Goal: Task Accomplishment & Management: Complete application form

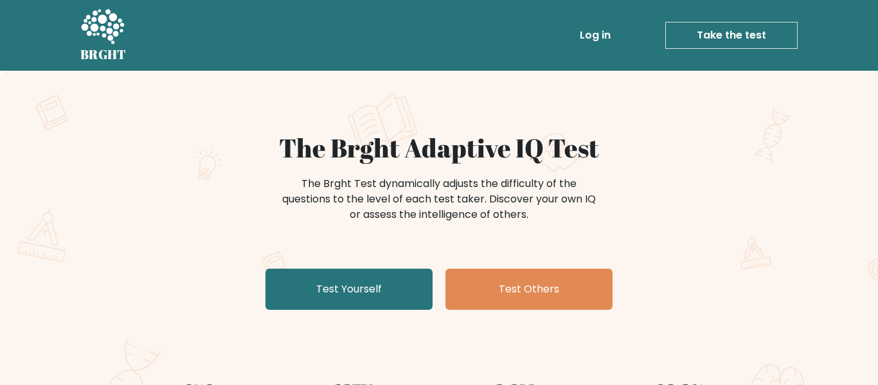
click at [384, 292] on link "Test Yourself" at bounding box center [348, 289] width 167 height 41
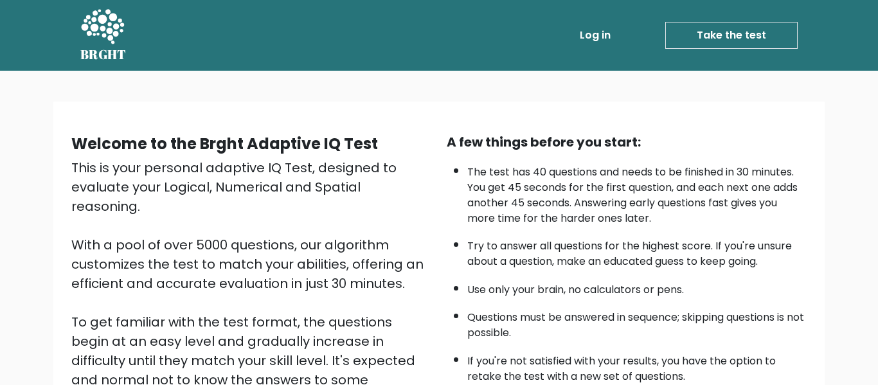
click at [688, 45] on link "Take the test" at bounding box center [731, 35] width 132 height 27
click at [722, 41] on link "Take the test" at bounding box center [731, 35] width 132 height 27
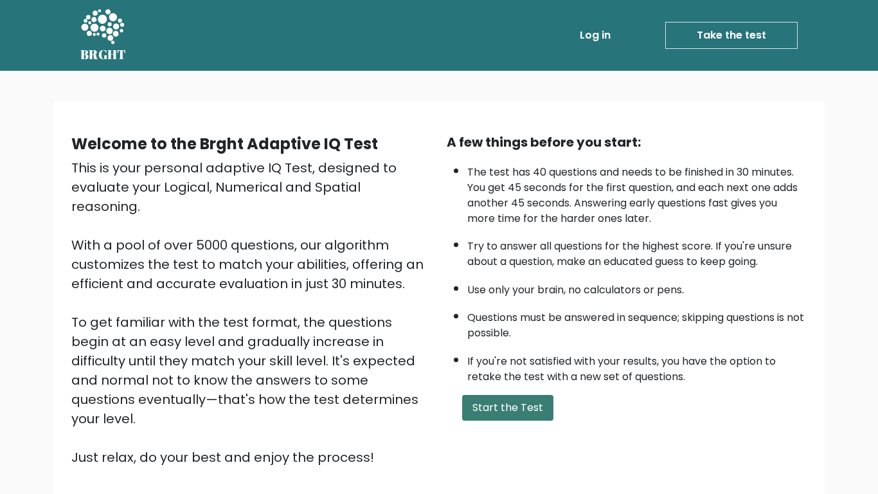
click at [524, 384] on button "Start the Test" at bounding box center [507, 408] width 91 height 26
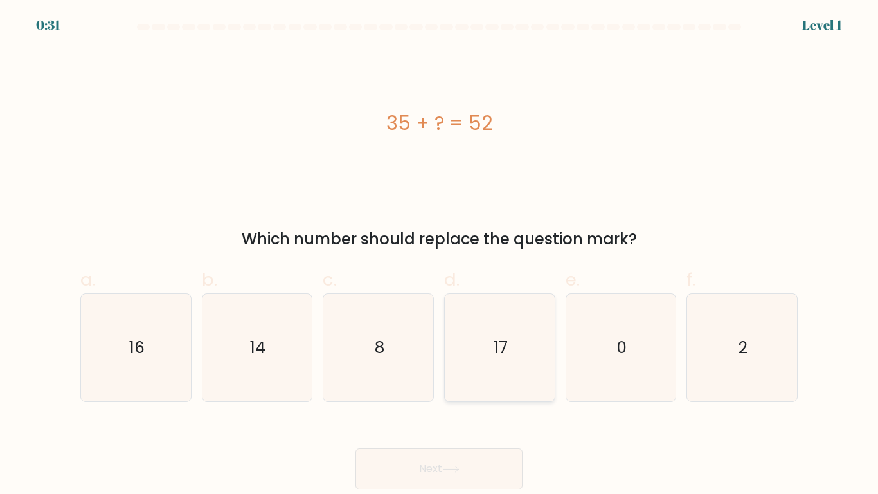
click at [525, 382] on icon "17" at bounding box center [499, 347] width 107 height 107
click at [440, 255] on input "d. 17" at bounding box center [439, 251] width 1 height 8
radio input "true"
click at [476, 456] on button "Next" at bounding box center [438, 468] width 167 height 41
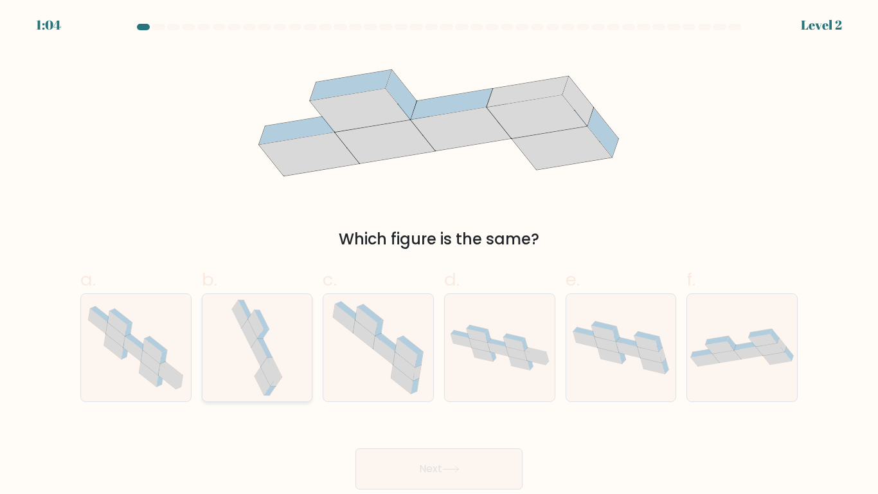
click at [253, 339] on icon at bounding box center [249, 333] width 15 height 28
click at [439, 255] on input "b." at bounding box center [439, 251] width 1 height 8
radio input "true"
click at [384, 456] on button "Next" at bounding box center [438, 468] width 167 height 41
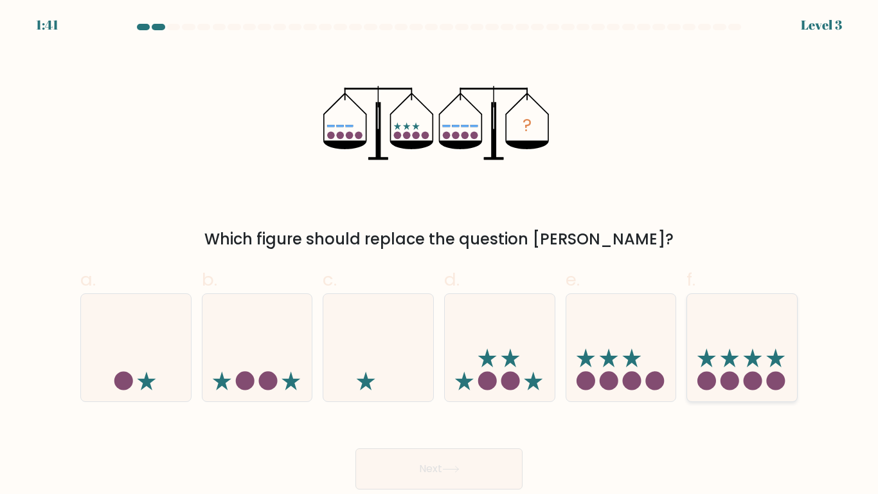
click at [749, 368] on icon at bounding box center [742, 347] width 110 height 91
click at [440, 255] on input "f." at bounding box center [439, 251] width 1 height 8
radio input "true"
click at [499, 473] on button "Next" at bounding box center [438, 468] width 167 height 41
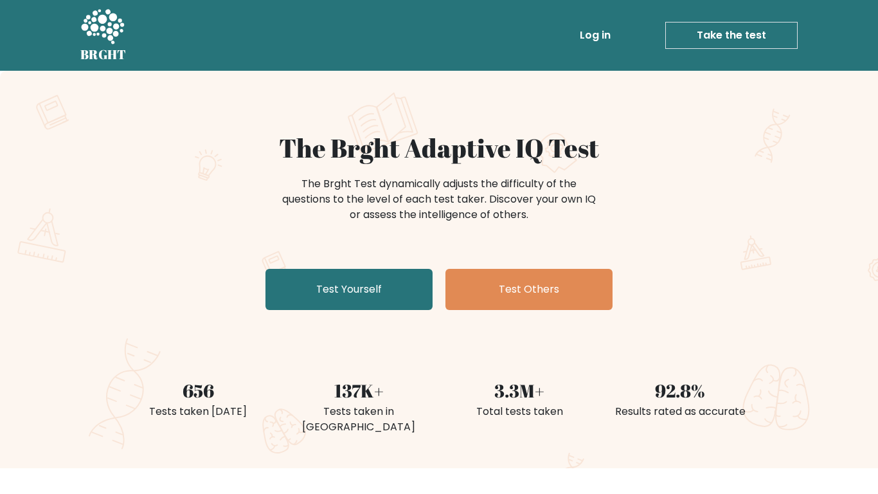
click at [353, 312] on div "The Brght Adaptive IQ Test The Brght Test dynamically adjusts the difficulty of…" at bounding box center [439, 223] width 643 height 183
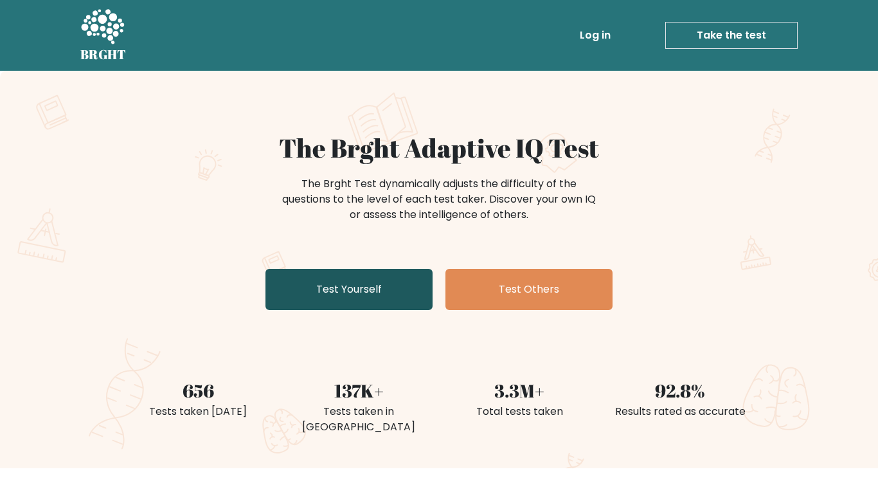
click at [374, 289] on link "Test Yourself" at bounding box center [348, 289] width 167 height 41
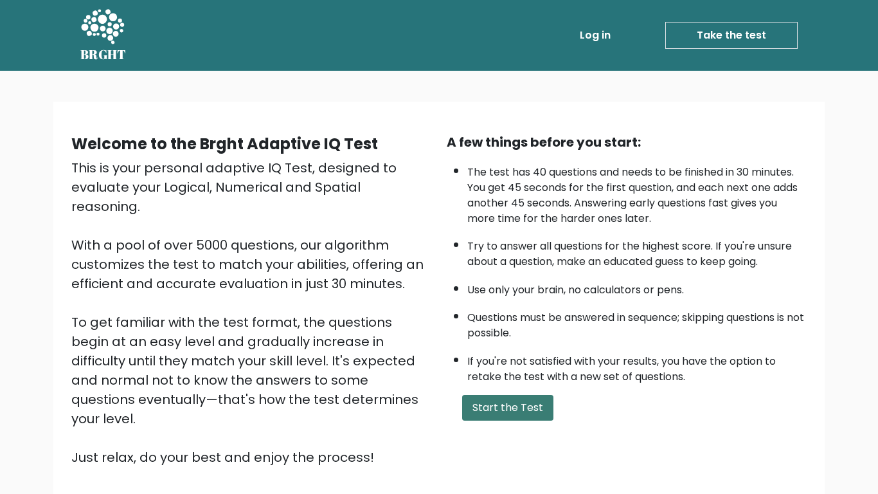
click at [504, 400] on button "Start the Test" at bounding box center [507, 408] width 91 height 26
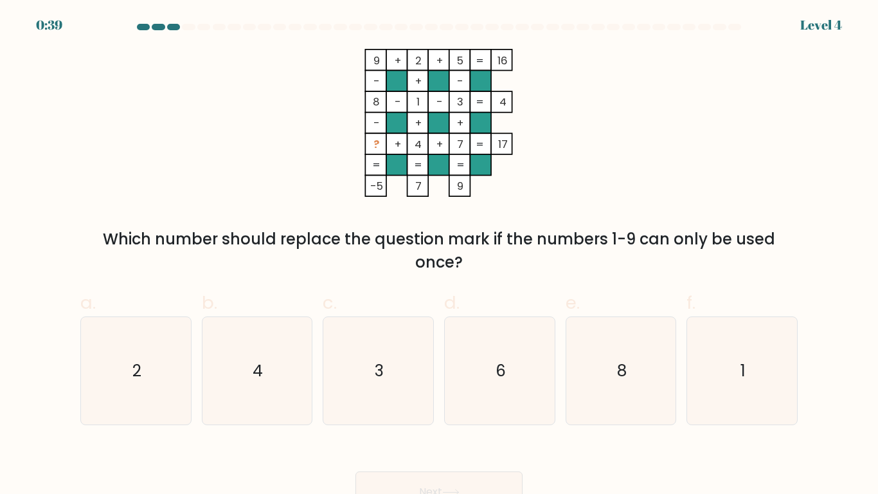
click at [504, 400] on icon "6" at bounding box center [499, 370] width 107 height 107
click at [440, 255] on input "d. 6" at bounding box center [439, 251] width 1 height 8
radio input "true"
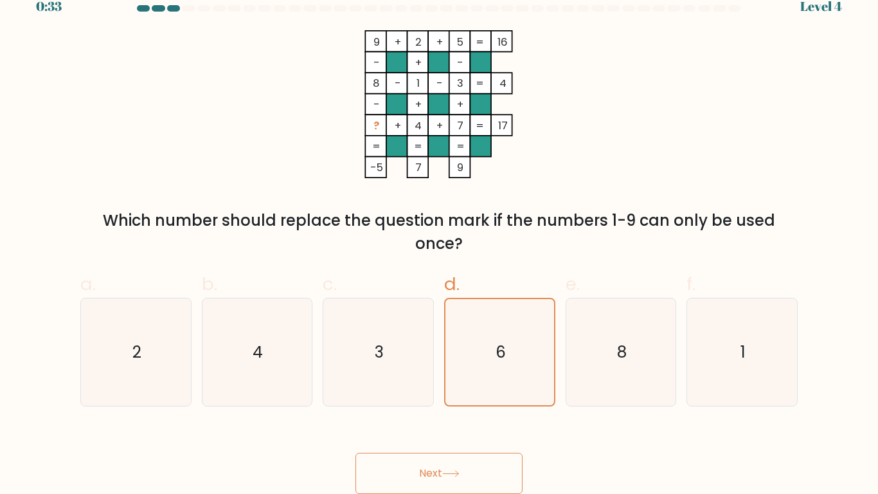
click at [479, 474] on button "Next" at bounding box center [438, 472] width 167 height 41
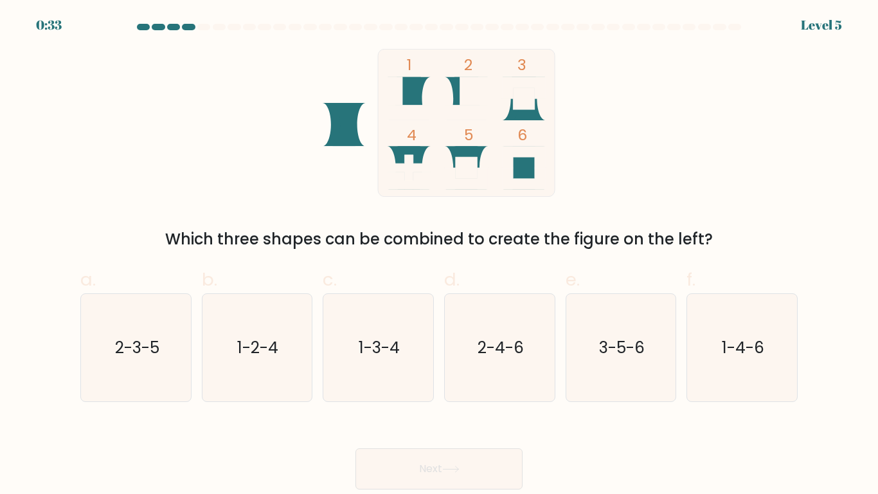
scroll to position [0, 0]
click at [591, 325] on icon "3-5-6" at bounding box center [620, 347] width 107 height 107
click at [440, 255] on input "e. 3-5-6" at bounding box center [439, 251] width 1 height 8
radio input "true"
click at [496, 469] on button "Next" at bounding box center [438, 468] width 167 height 41
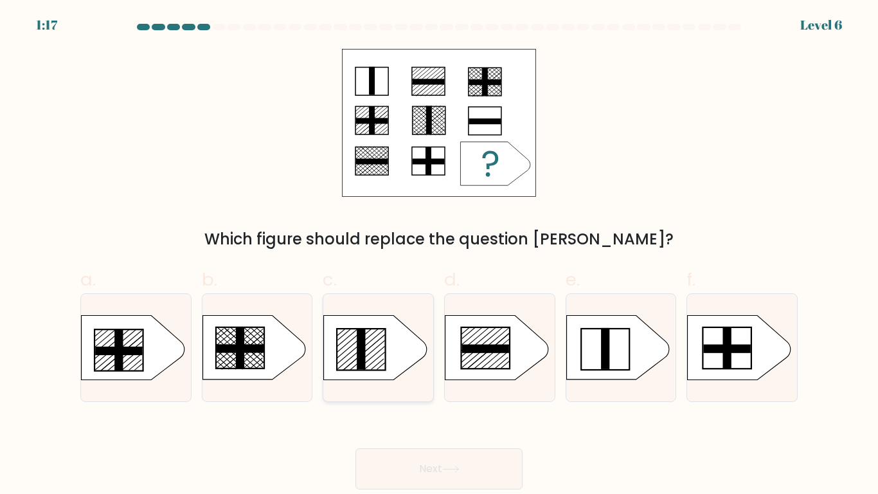
click at [418, 371] on icon at bounding box center [378, 347] width 110 height 65
click at [439, 255] on input "c." at bounding box center [439, 251] width 1 height 8
radio input "true"
click at [439, 457] on button "Next" at bounding box center [438, 468] width 167 height 41
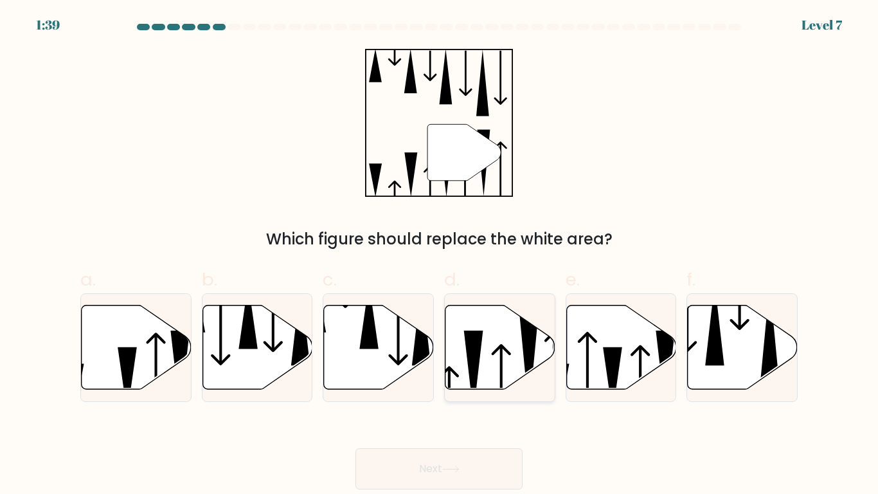
click at [472, 349] on icon at bounding box center [473, 371] width 19 height 83
click at [440, 255] on input "d." at bounding box center [439, 251] width 1 height 8
radio input "true"
click at [465, 477] on button "Next" at bounding box center [438, 468] width 167 height 41
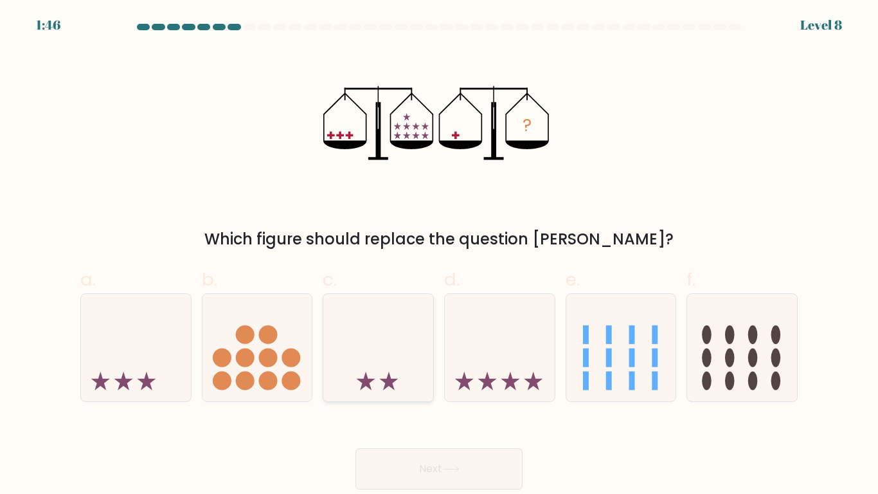
click at [400, 360] on icon at bounding box center [378, 347] width 110 height 91
click at [439, 255] on input "c." at bounding box center [439, 251] width 1 height 8
radio input "true"
click at [420, 465] on button "Next" at bounding box center [438, 468] width 167 height 41
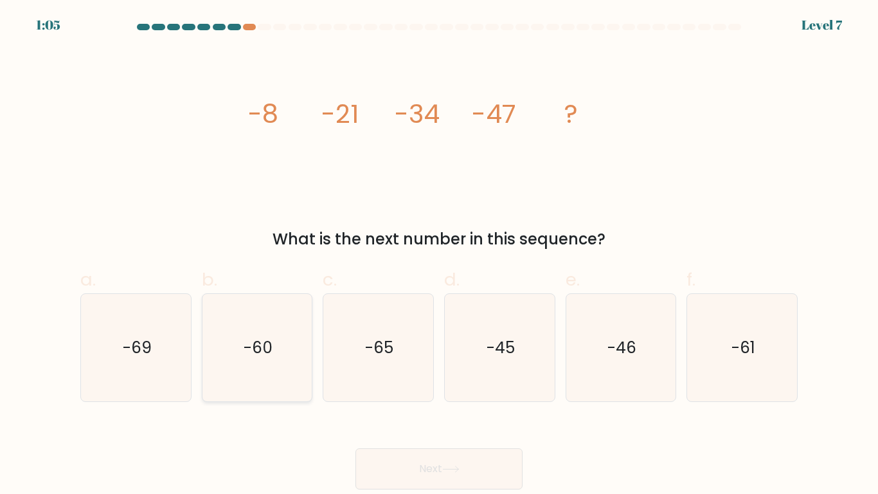
click at [258, 330] on icon "-60" at bounding box center [256, 347] width 107 height 107
click at [439, 255] on input "b. -60" at bounding box center [439, 251] width 1 height 8
radio input "true"
click at [421, 458] on button "Next" at bounding box center [438, 468] width 167 height 41
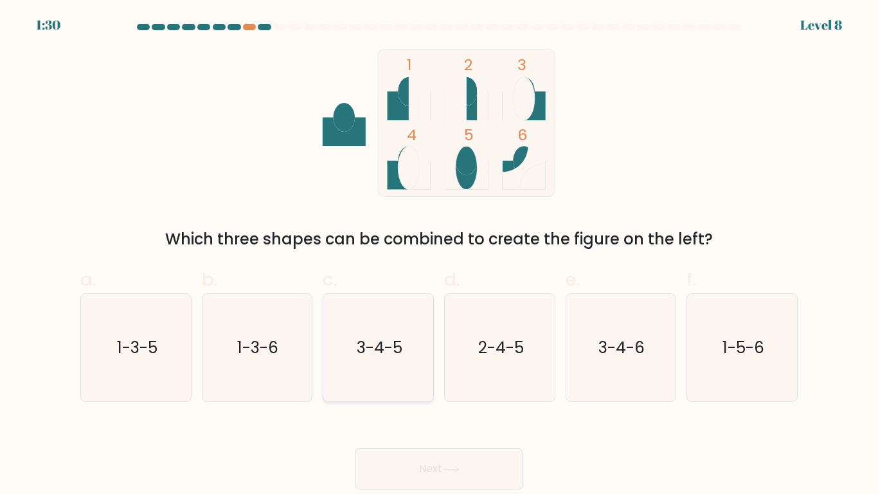
click at [400, 319] on icon "3-4-5" at bounding box center [378, 347] width 107 height 107
click at [439, 255] on input "c. 3-4-5" at bounding box center [439, 251] width 1 height 8
radio input "true"
click at [432, 461] on button "Next" at bounding box center [438, 468] width 167 height 41
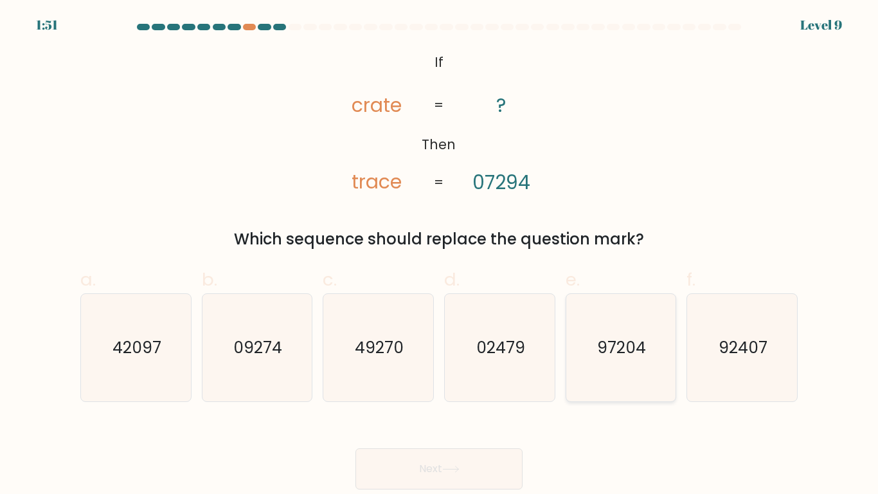
click at [648, 297] on icon "97204" at bounding box center [620, 347] width 107 height 107
click at [440, 255] on input "e. 97204" at bounding box center [439, 251] width 1 height 8
radio input "true"
click at [492, 448] on button "Next" at bounding box center [438, 468] width 167 height 41
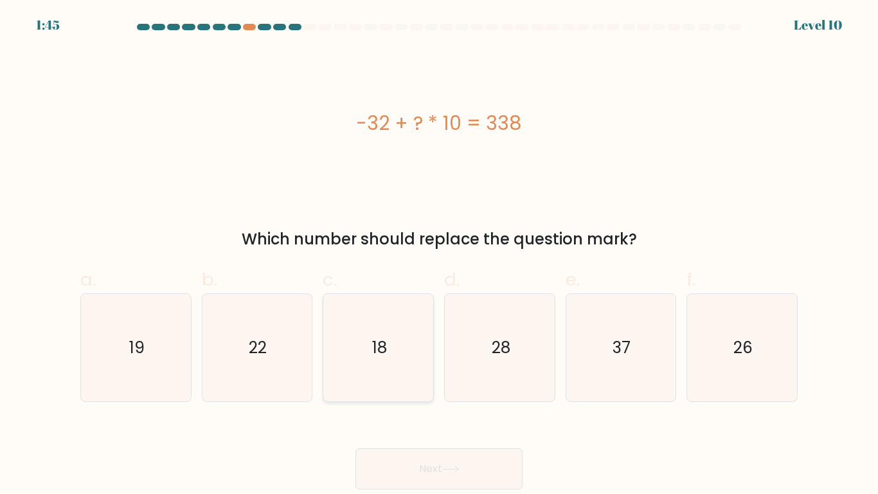
click at [408, 367] on icon "18" at bounding box center [378, 347] width 107 height 107
click at [439, 255] on input "c. 18" at bounding box center [439, 251] width 1 height 8
radio input "true"
click at [470, 454] on button "Next" at bounding box center [438, 468] width 167 height 41
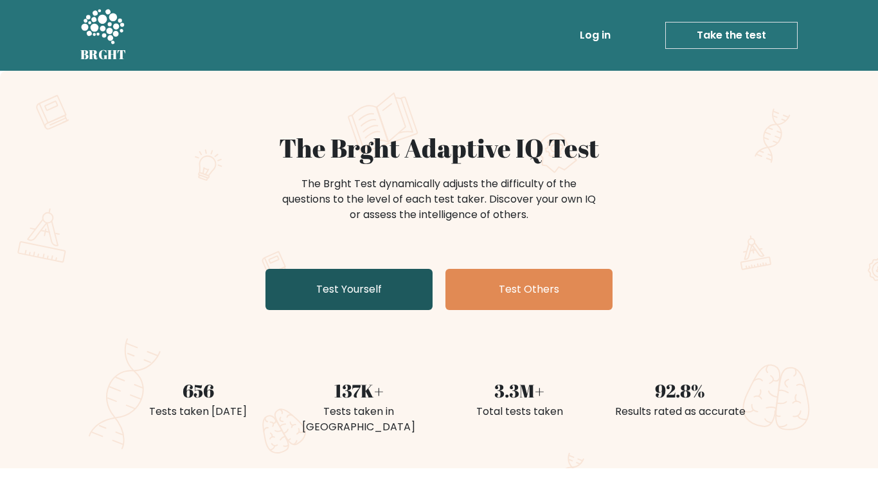
click at [372, 302] on link "Test Yourself" at bounding box center [348, 289] width 167 height 41
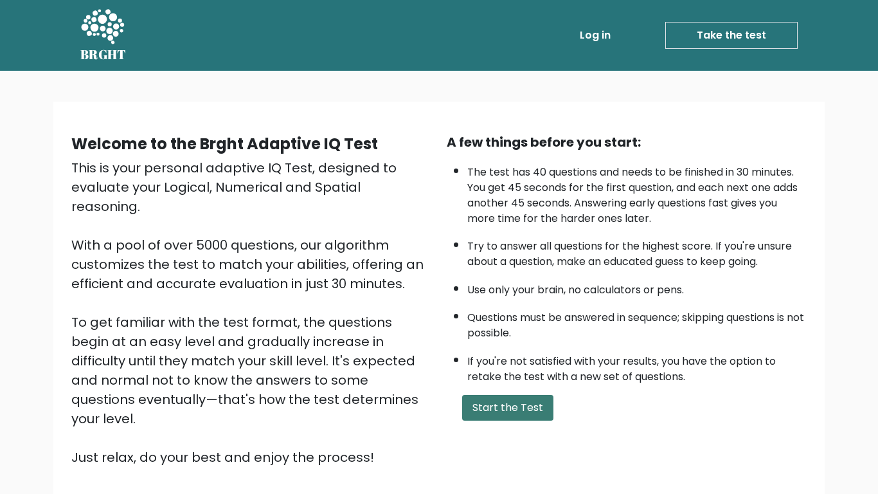
click at [509, 413] on button "Start the Test" at bounding box center [507, 408] width 91 height 26
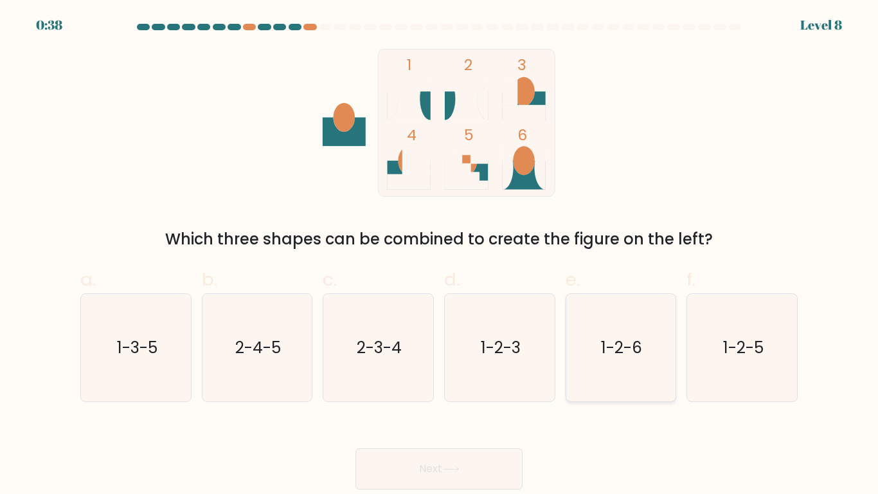
click at [663, 363] on icon "1-2-6" at bounding box center [620, 347] width 107 height 107
click at [440, 255] on input "e. 1-2-6" at bounding box center [439, 251] width 1 height 8
radio input "true"
click at [482, 451] on button "Next" at bounding box center [438, 468] width 167 height 41
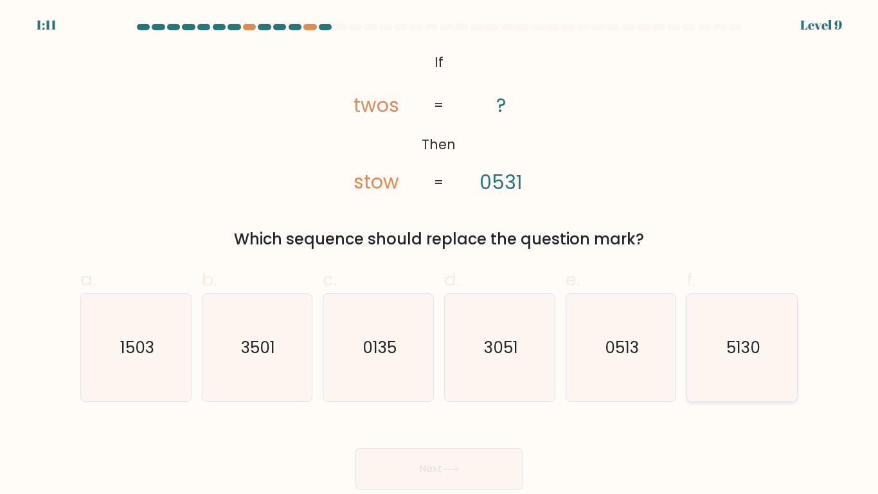
click at [699, 383] on icon "5130" at bounding box center [741, 347] width 107 height 107
click at [440, 255] on input "f. 5130" at bounding box center [439, 251] width 1 height 8
radio input "true"
click at [452, 465] on icon at bounding box center [450, 468] width 17 height 7
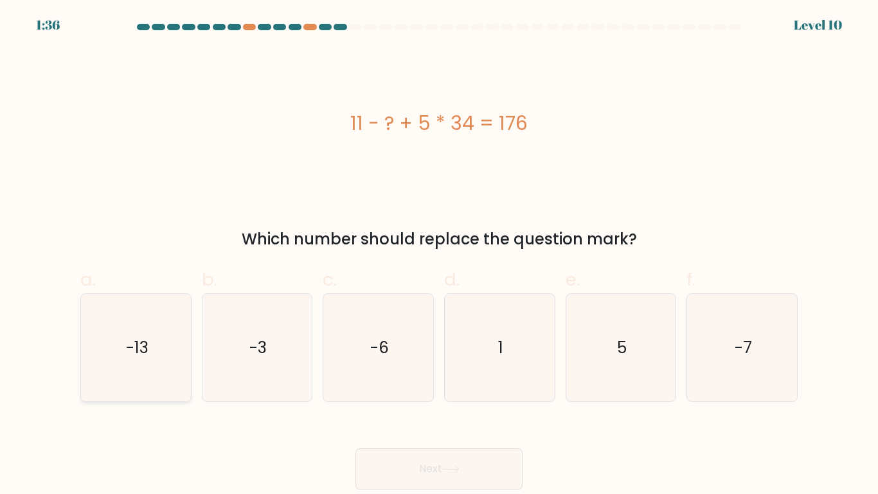
click at [94, 380] on icon "-13" at bounding box center [135, 347] width 107 height 107
click at [439, 255] on input "a. -13" at bounding box center [439, 251] width 1 height 8
radio input "true"
click at [389, 473] on button "Next" at bounding box center [438, 468] width 167 height 41
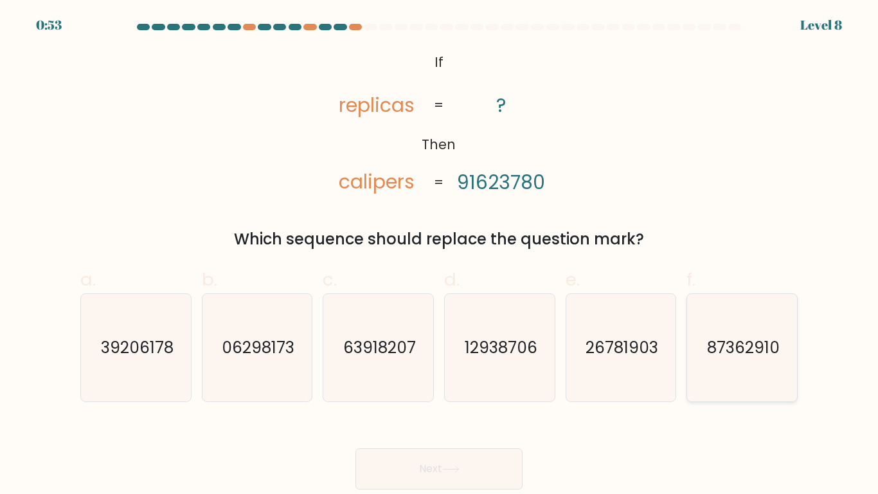
click at [717, 310] on icon "87362910" at bounding box center [741, 347] width 107 height 107
click at [440, 255] on input "f. 87362910" at bounding box center [439, 251] width 1 height 8
radio input "true"
click at [434, 465] on button "Next" at bounding box center [438, 468] width 167 height 41
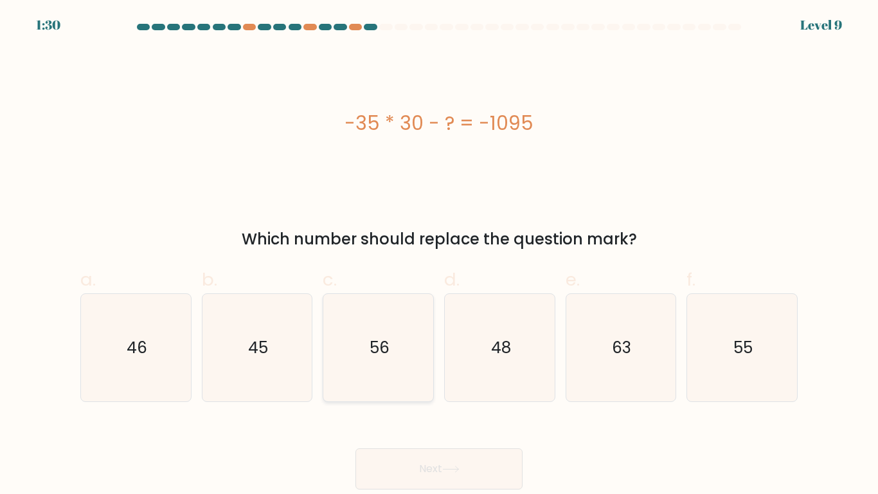
click at [420, 324] on icon "56" at bounding box center [378, 347] width 107 height 107
click at [439, 255] on input "c. 56" at bounding box center [439, 251] width 1 height 8
radio input "true"
click at [481, 452] on button "Next" at bounding box center [438, 468] width 167 height 41
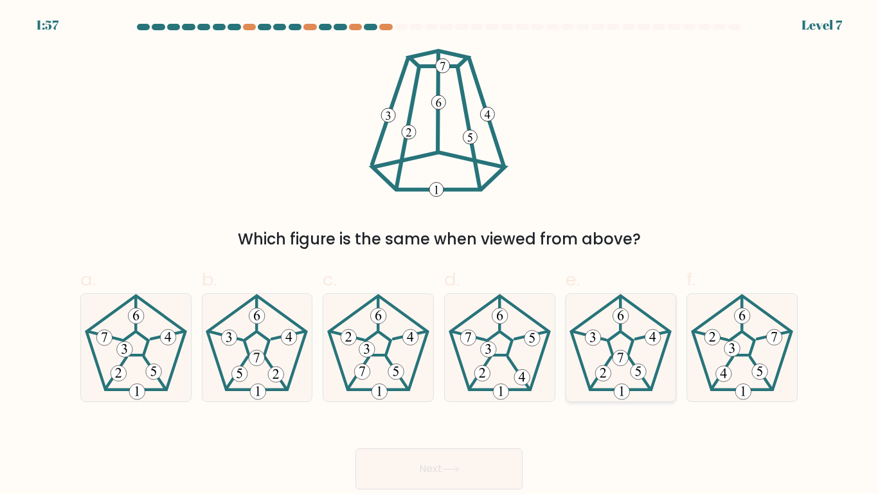
click at [605, 317] on icon at bounding box center [620, 347] width 107 height 107
click at [440, 255] on input "e." at bounding box center [439, 251] width 1 height 8
radio input "true"
click at [413, 480] on button "Next" at bounding box center [438, 468] width 167 height 41
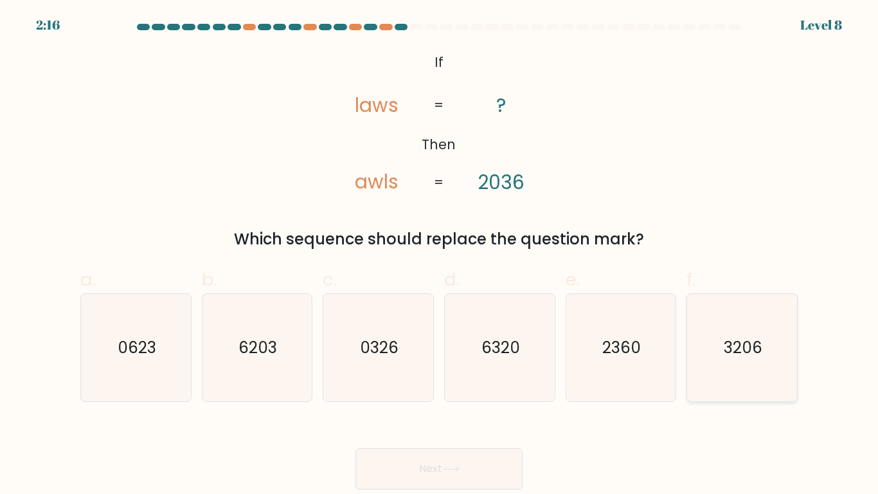
click at [711, 353] on icon "3206" at bounding box center [741, 347] width 107 height 107
click at [440, 255] on input "f. 3206" at bounding box center [439, 251] width 1 height 8
radio input "true"
click at [489, 470] on button "Next" at bounding box center [438, 468] width 167 height 41
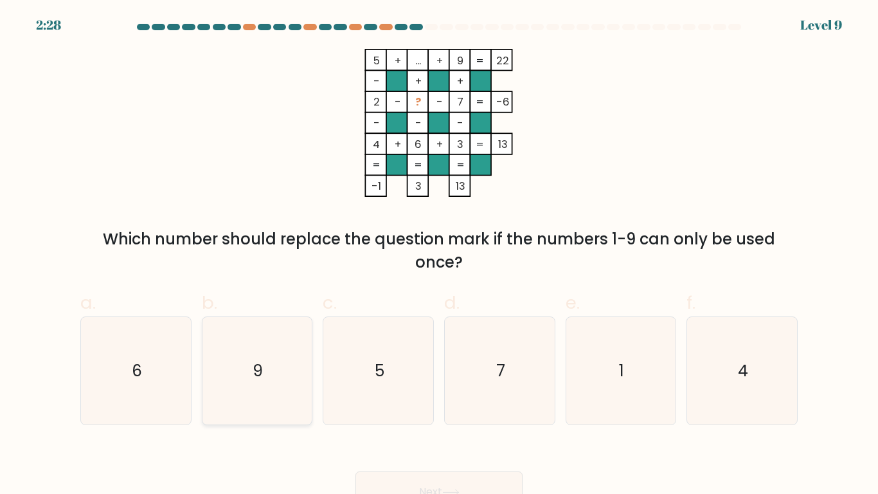
click at [266, 420] on icon "9" at bounding box center [256, 370] width 107 height 107
click at [439, 255] on input "b. 9" at bounding box center [439, 251] width 1 height 8
radio input "true"
click at [366, 479] on button "Next" at bounding box center [438, 491] width 167 height 41
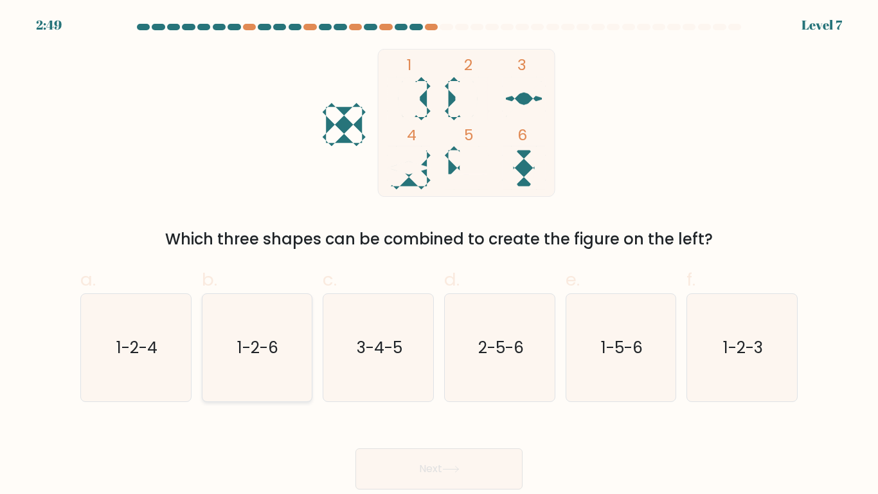
click at [294, 369] on icon "1-2-6" at bounding box center [256, 347] width 107 height 107
click at [439, 255] on input "b. 1-2-6" at bounding box center [439, 251] width 1 height 8
radio input "true"
click at [434, 457] on button "Next" at bounding box center [438, 468] width 167 height 41
